Goal: Check status: Check status

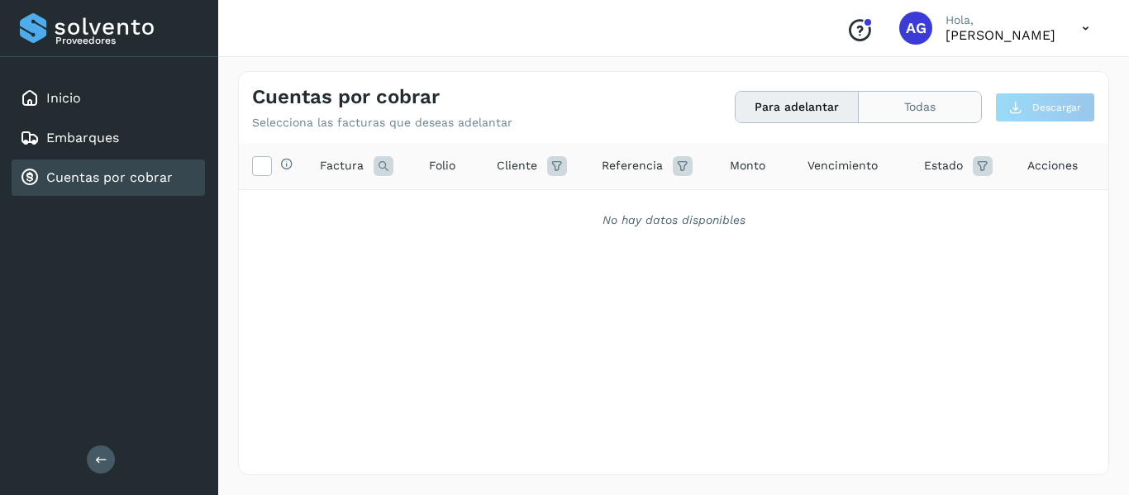
click at [895, 99] on button "Todas" at bounding box center [920, 107] width 122 height 31
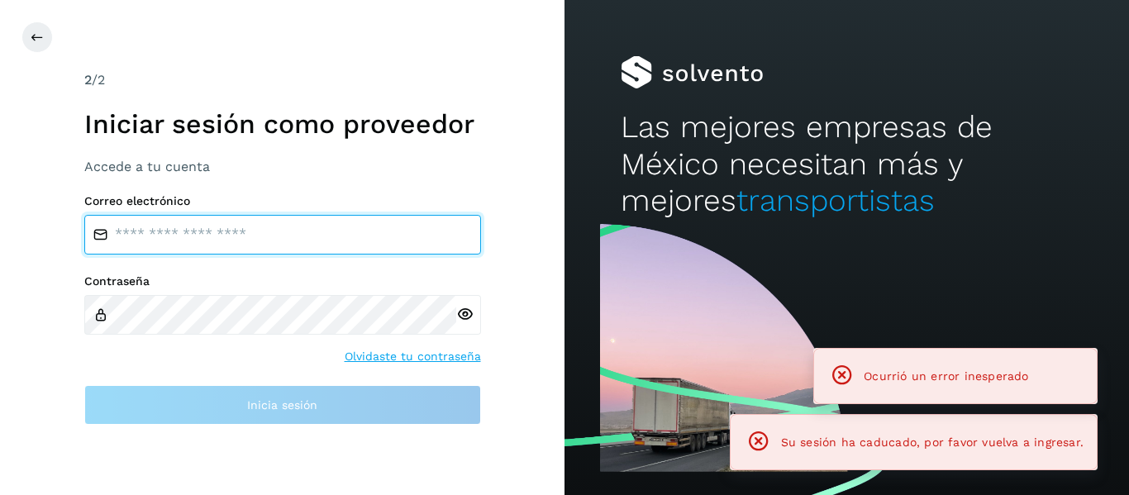
click at [288, 221] on input "email" at bounding box center [282, 235] width 397 height 40
type input "**********"
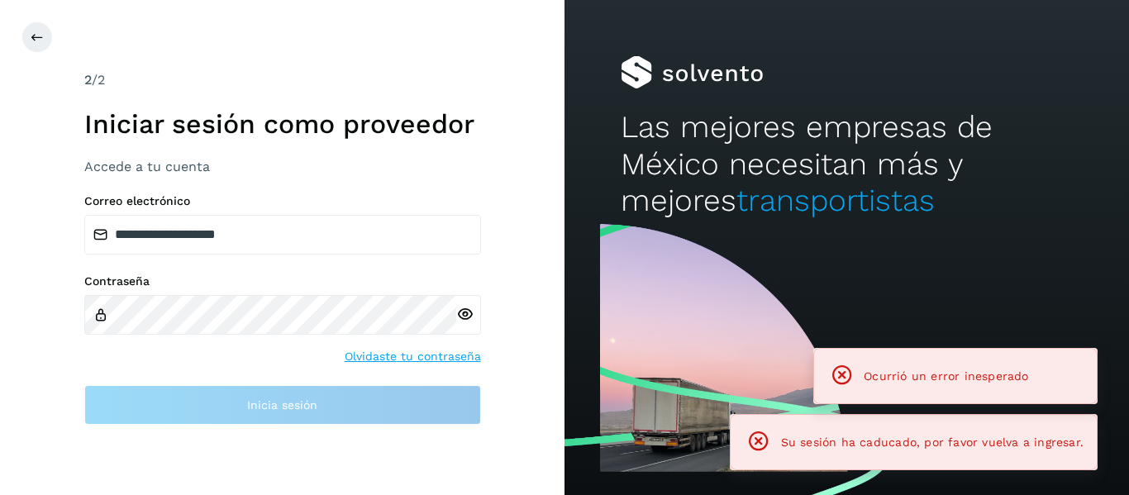
click at [202, 352] on div "Contraseña Olvidaste tu contraseña" at bounding box center [282, 319] width 397 height 91
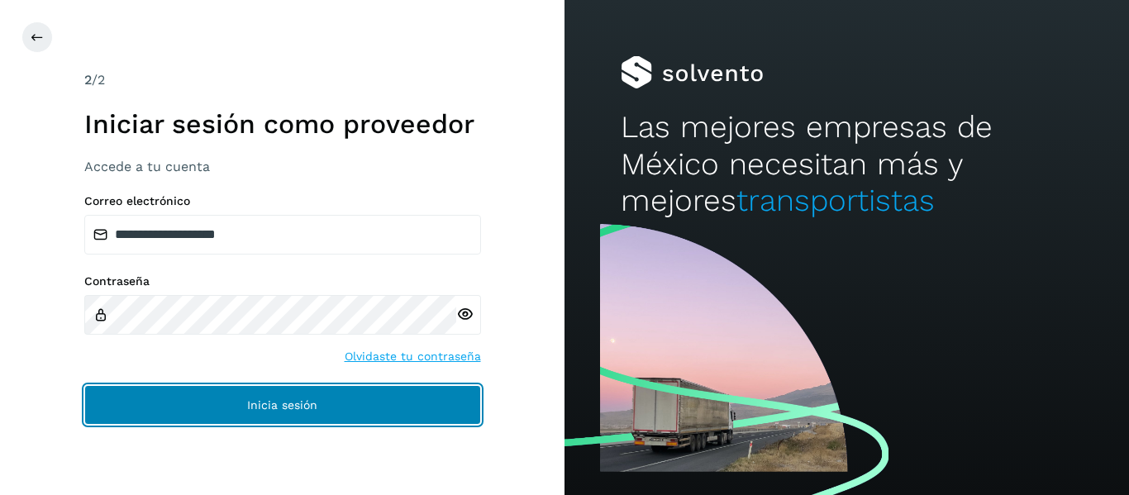
click at [184, 410] on button "Inicia sesión" at bounding box center [282, 405] width 397 height 40
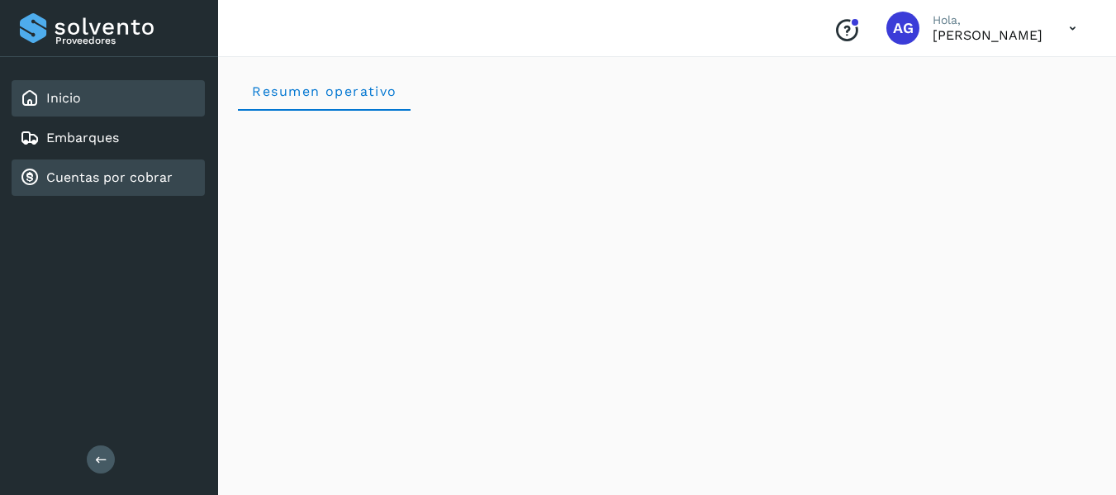
click at [121, 175] on link "Cuentas por cobrar" at bounding box center [109, 177] width 126 height 16
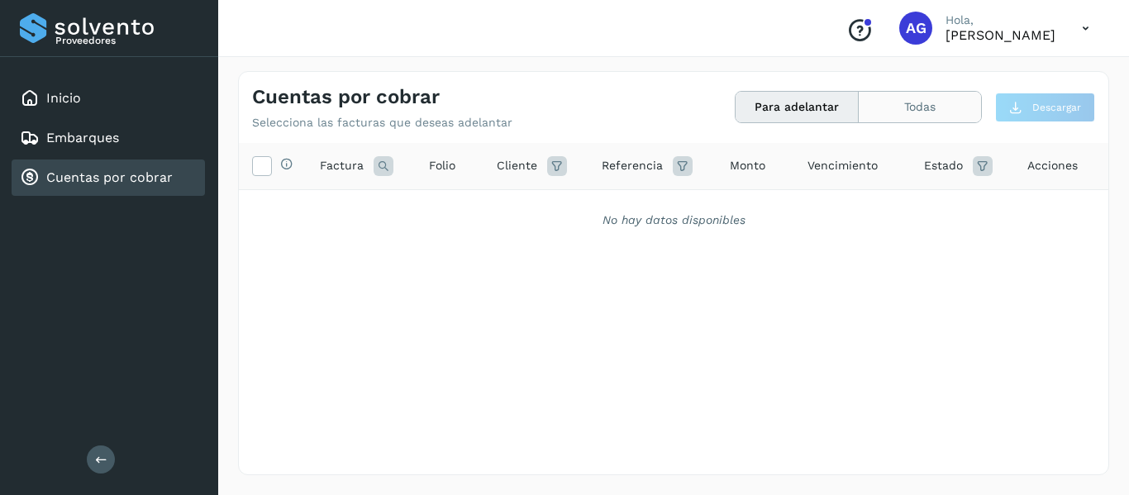
click at [901, 99] on button "Todas" at bounding box center [920, 107] width 122 height 31
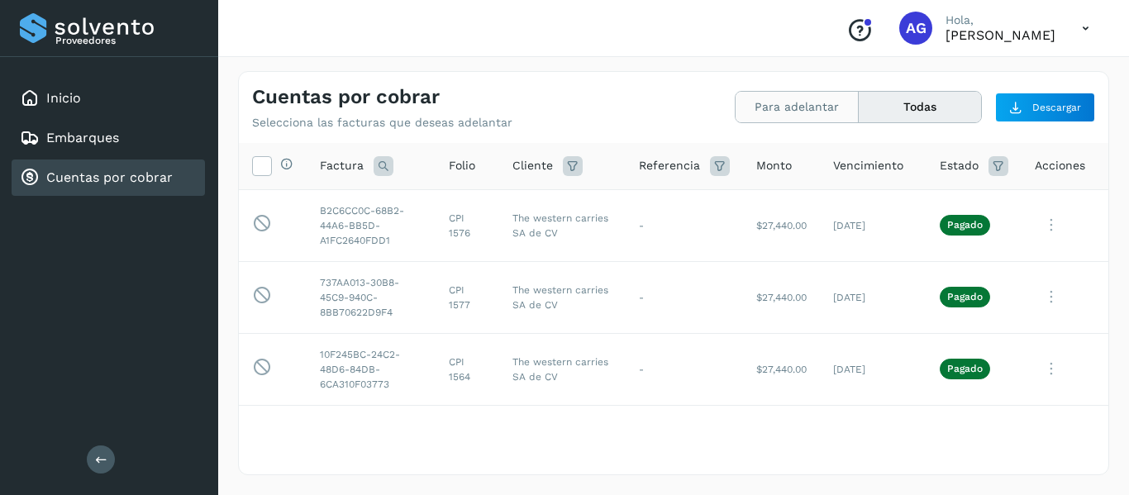
drag, startPoint x: 759, startPoint y: 112, endPoint x: 745, endPoint y: 97, distance: 21.1
click at [745, 97] on button "Para adelantar" at bounding box center [796, 107] width 123 height 31
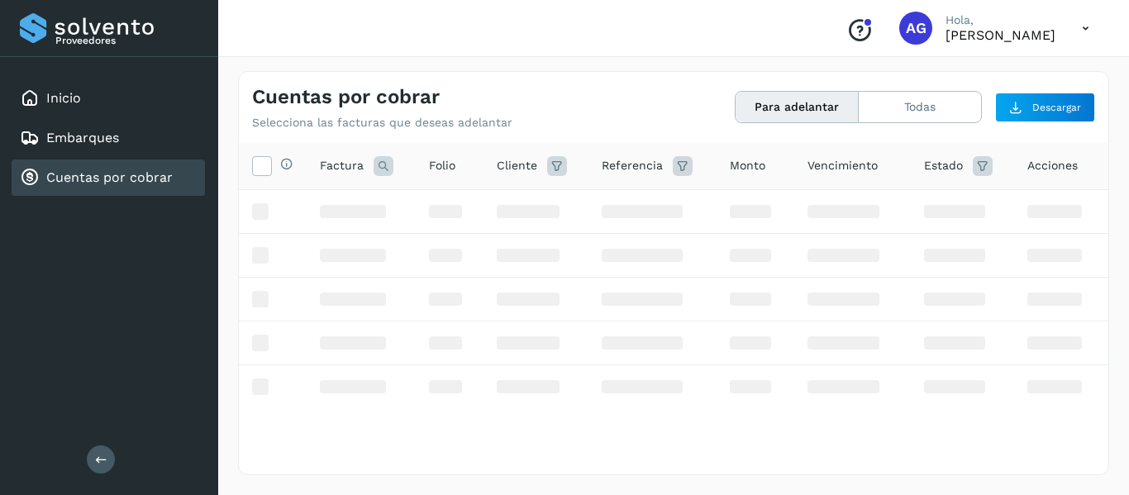
click at [745, 97] on button "Para adelantar" at bounding box center [796, 107] width 123 height 31
